Goal: Transaction & Acquisition: Book appointment/travel/reservation

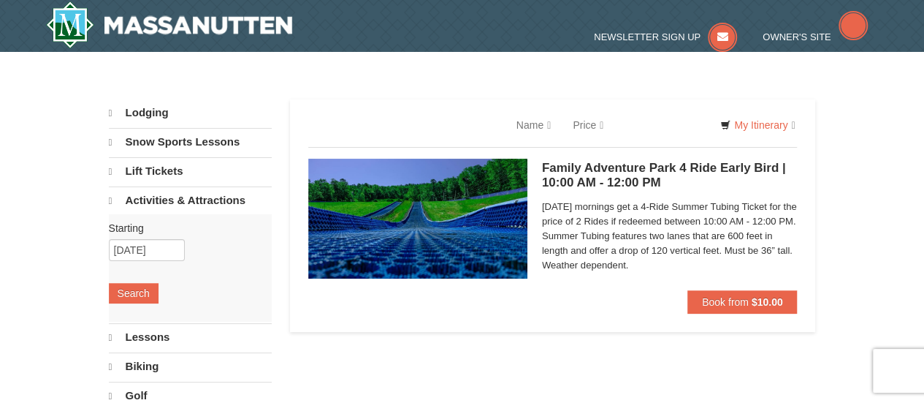
select select "9"
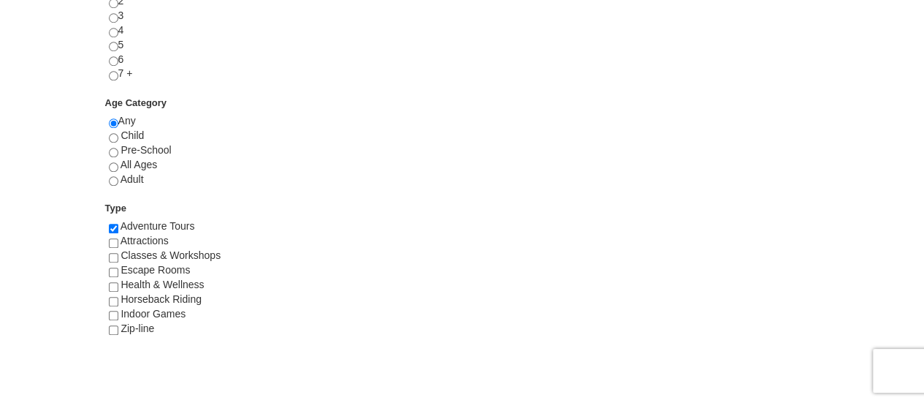
scroll to position [741, 0]
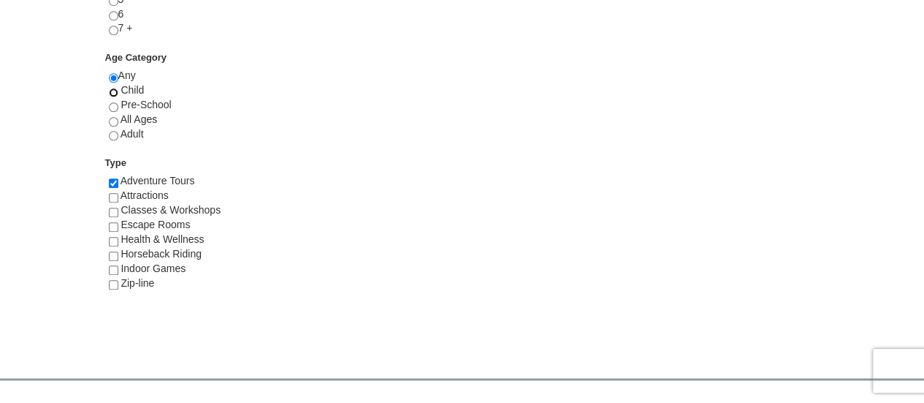
click at [115, 90] on input "radio" at bounding box center [114, 93] width 10 height 10
radio input "true"
click at [111, 281] on input "checkbox" at bounding box center [114, 285] width 10 height 10
checkbox input "true"
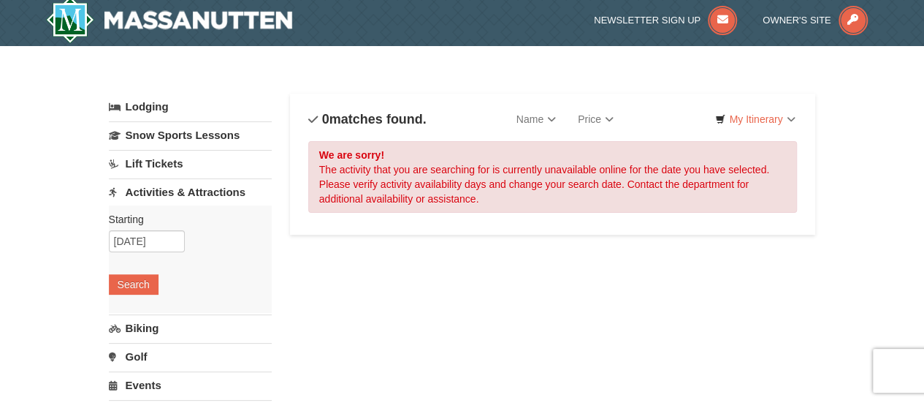
scroll to position [7, 0]
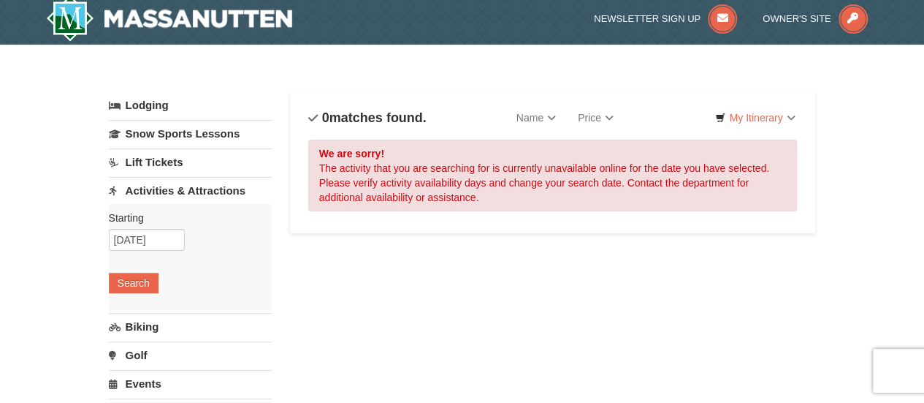
click at [165, 191] on link "Activities & Attractions" at bounding box center [190, 190] width 163 height 27
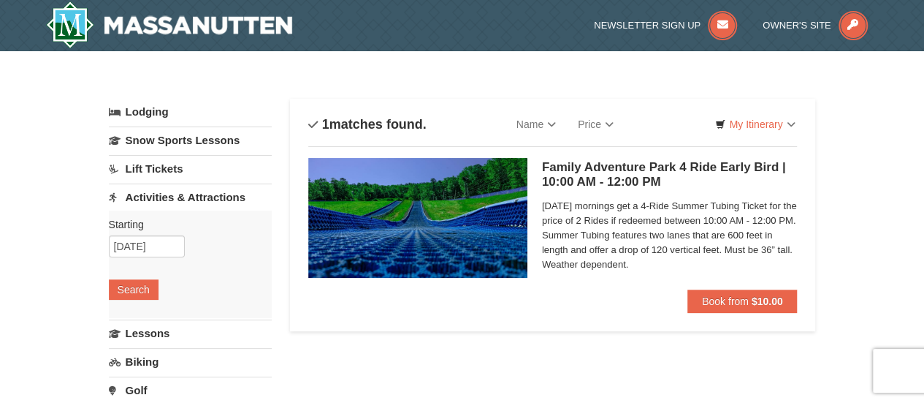
scroll to position [14, 0]
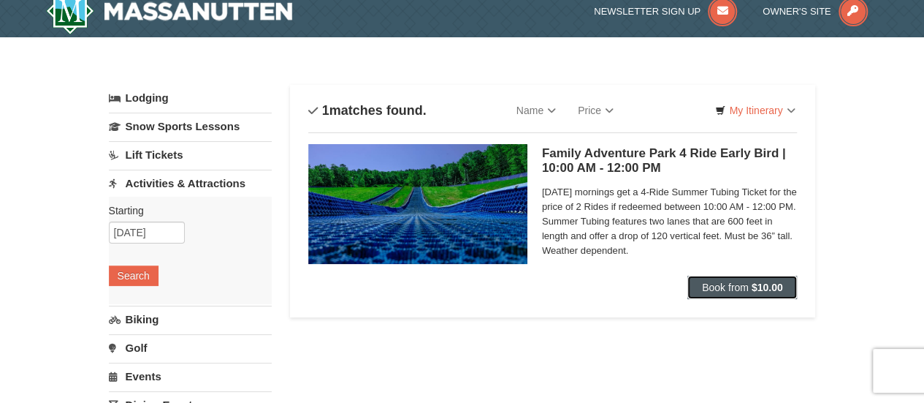
click at [741, 289] on span "Book from" at bounding box center [725, 287] width 47 height 12
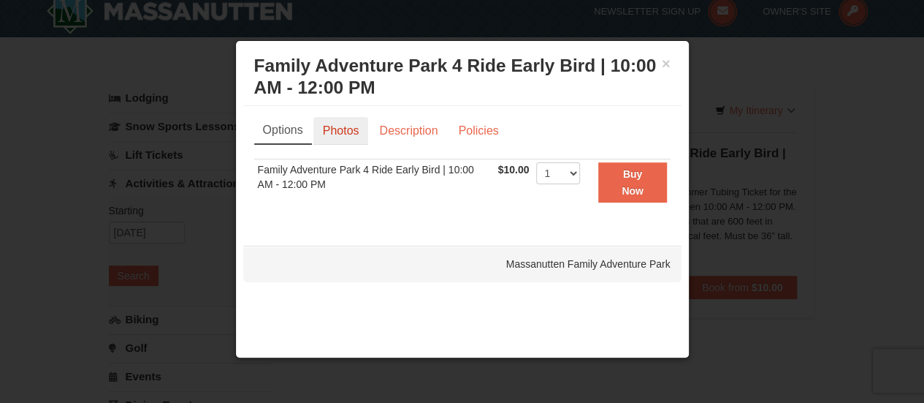
click at [355, 131] on link "Photos" at bounding box center [342, 131] width 56 height 28
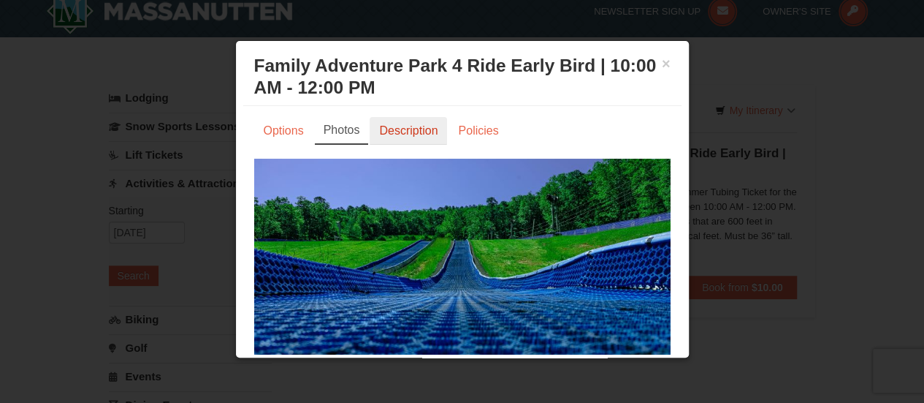
click at [401, 132] on link "Description" at bounding box center [408, 131] width 77 height 28
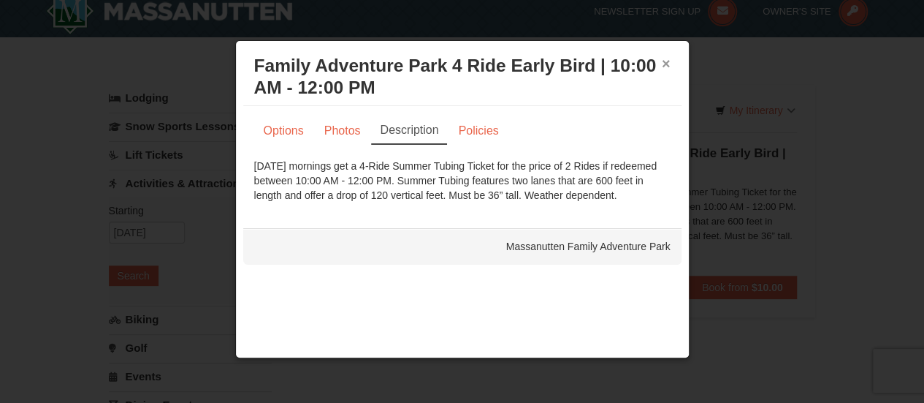
click at [664, 64] on button "×" at bounding box center [666, 63] width 9 height 15
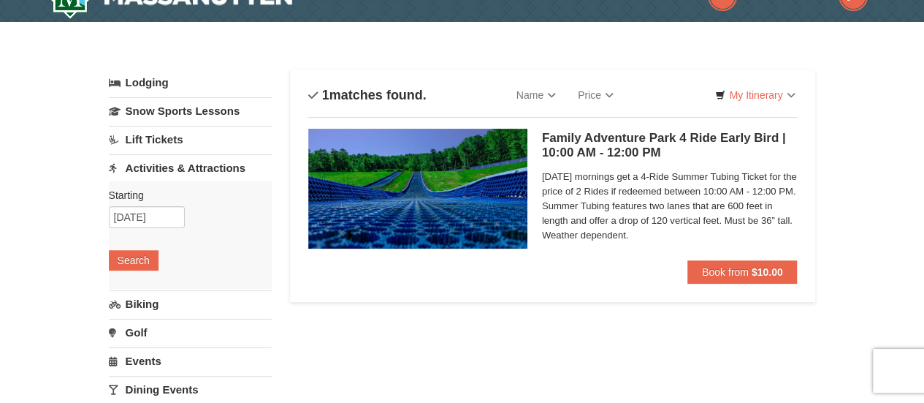
scroll to position [0, 0]
